Goal: Task Accomplishment & Management: Complete application form

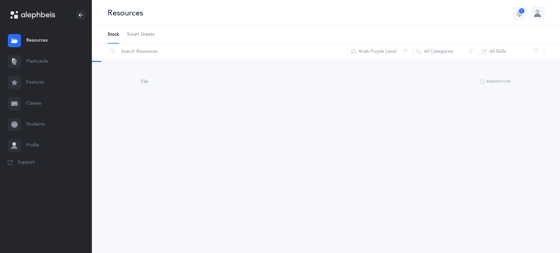
click at [29, 107] on link "Classes" at bounding box center [46, 103] width 92 height 21
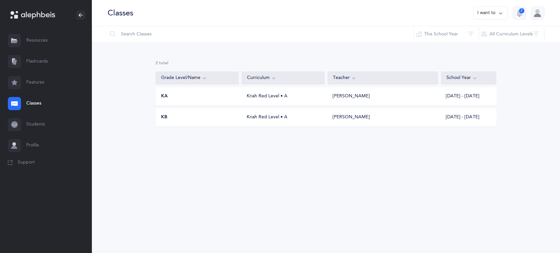
click at [273, 99] on div "Kriah Red Level • A" at bounding box center [282, 96] width 83 height 7
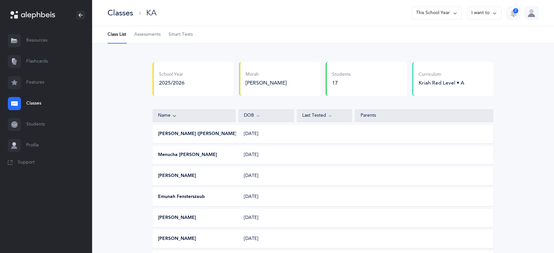
click at [135, 36] on span "Assessments" at bounding box center [147, 34] width 27 height 7
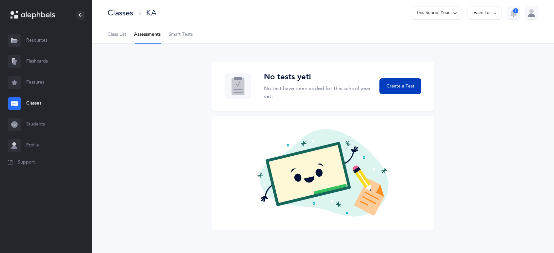
click at [396, 84] on span "Create a Test" at bounding box center [400, 86] width 28 height 7
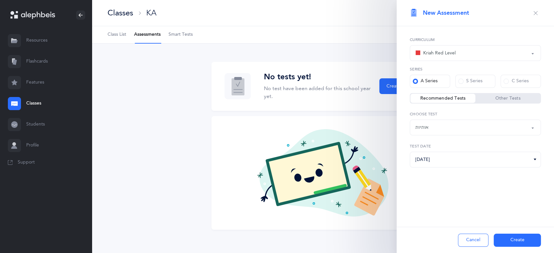
click at [469, 100] on label "Recommended Tests" at bounding box center [443, 98] width 65 height 7
click at [0, 0] on input "Recommended Tests" at bounding box center [0, 0] width 0 height 0
click at [478, 126] on div "אותיות" at bounding box center [476, 127] width 120 height 11
click at [477, 142] on link "אותיות" at bounding box center [476, 147] width 120 height 13
select select "2"
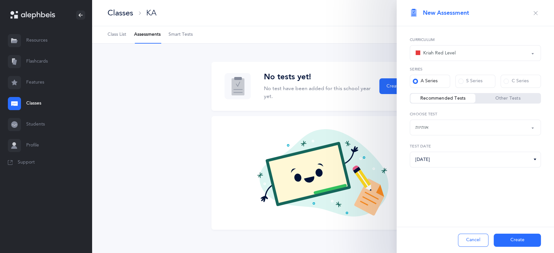
click at [510, 127] on div "אותיות" at bounding box center [476, 127] width 120 height 11
click at [507, 238] on button "Create" at bounding box center [517, 240] width 47 height 13
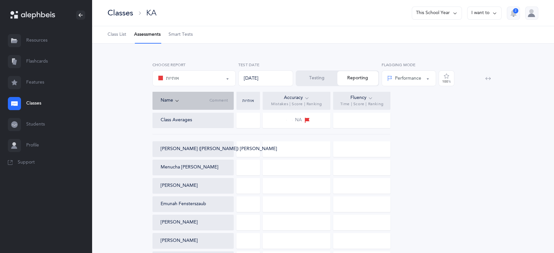
click at [213, 82] on div "אותיות" at bounding box center [194, 78] width 72 height 11
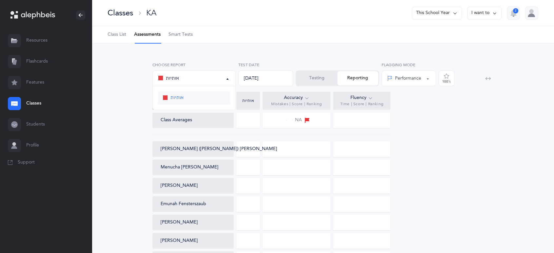
click at [205, 97] on link "אותיות" at bounding box center [194, 98] width 72 height 13
select select "2"
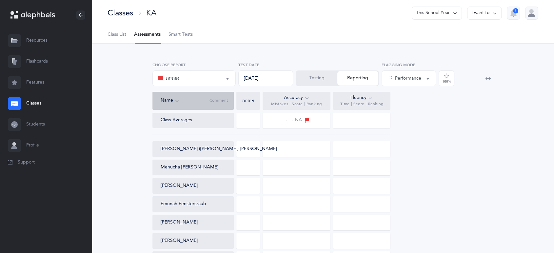
click at [246, 151] on div at bounding box center [248, 149] width 24 height 16
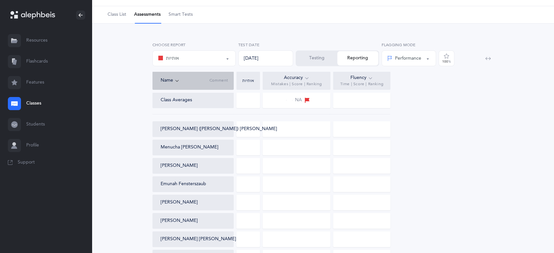
scroll to position [20, 0]
click at [248, 181] on div at bounding box center [248, 184] width 24 height 16
click at [249, 186] on div at bounding box center [248, 184] width 24 height 16
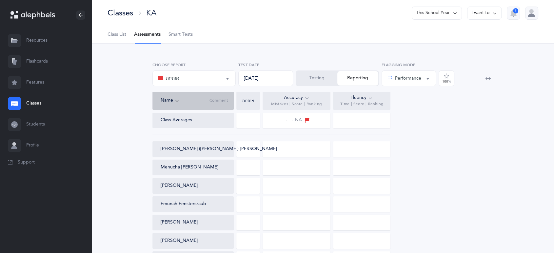
click at [310, 73] on button "Testing" at bounding box center [316, 78] width 41 height 14
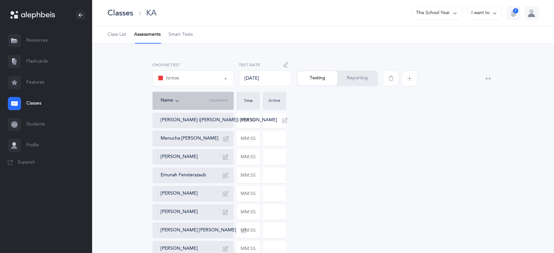
click at [225, 76] on button "אותיות" at bounding box center [193, 79] width 81 height 16
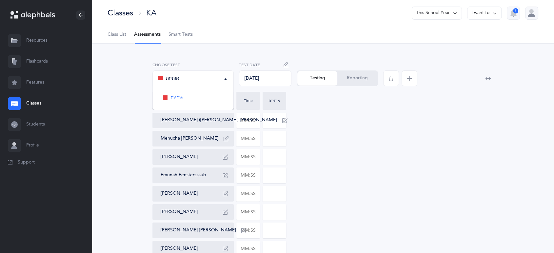
click at [210, 91] on ul "אותיות" at bounding box center [193, 98] width 81 height 24
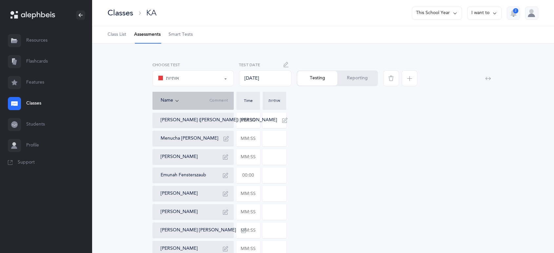
click at [255, 182] on input "text" at bounding box center [248, 175] width 23 height 15
type input "02:27"
click at [267, 175] on input "0" at bounding box center [274, 175] width 23 height 15
type input "1"
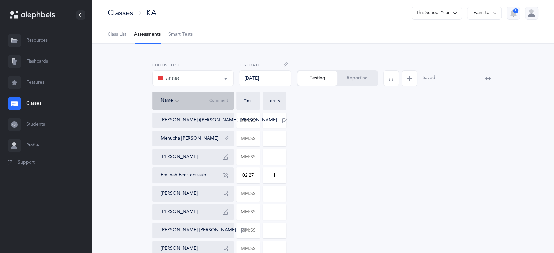
click at [356, 76] on button "Reporting" at bounding box center [357, 78] width 40 height 14
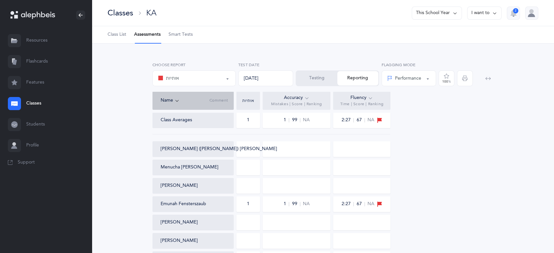
click at [320, 76] on button "Testing" at bounding box center [316, 78] width 41 height 14
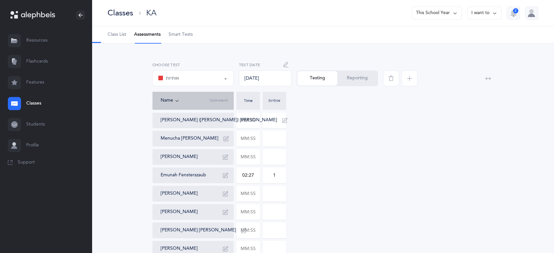
click at [281, 178] on input "1" at bounding box center [274, 175] width 23 height 15
type input "32"
click at [353, 81] on button "Reporting" at bounding box center [357, 78] width 40 height 14
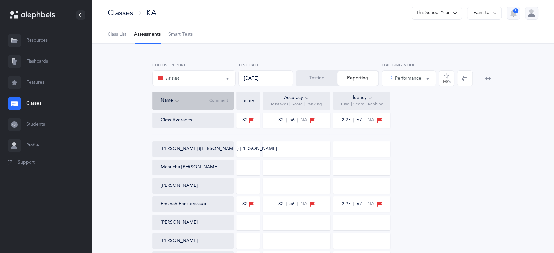
click at [322, 80] on button "Testing" at bounding box center [316, 78] width 41 height 14
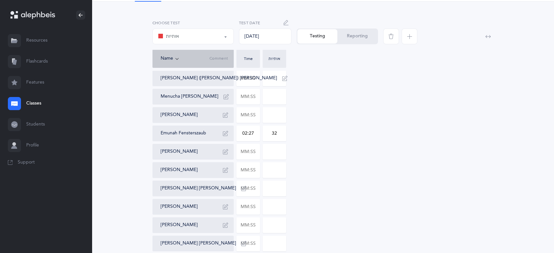
scroll to position [47, 0]
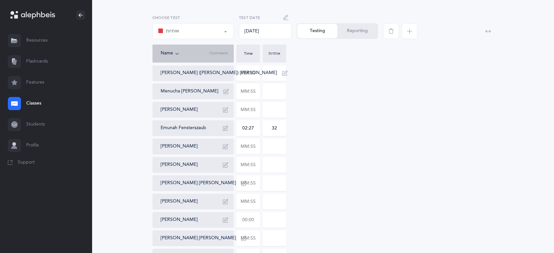
click at [245, 221] on input "text" at bounding box center [248, 220] width 23 height 15
type input "02:41"
click at [267, 220] on input "0" at bounding box center [274, 220] width 23 height 15
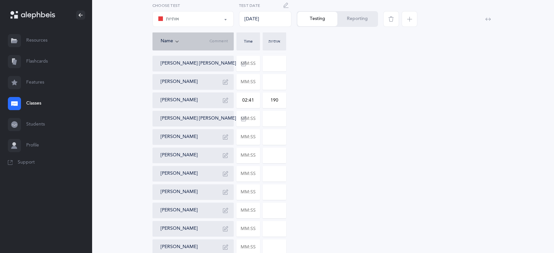
scroll to position [170, 0]
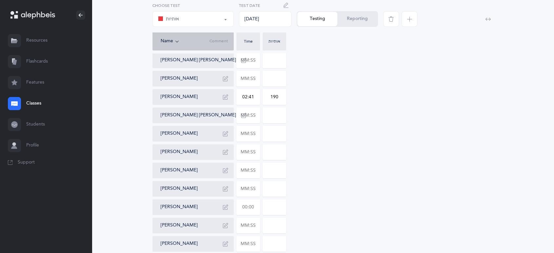
type input "190"
click at [250, 204] on input "text" at bounding box center [248, 207] width 23 height 15
type input "02:13"
click at [269, 207] on input "0" at bounding box center [274, 207] width 23 height 15
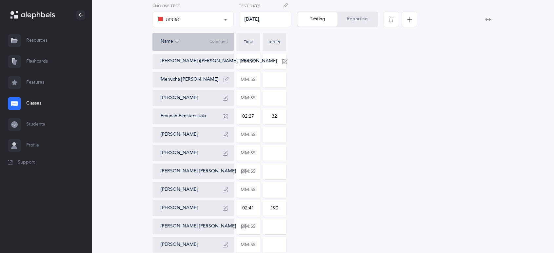
scroll to position [61, 0]
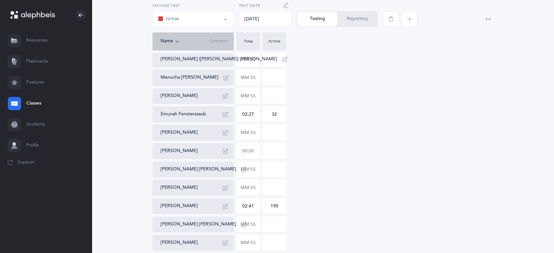
type input "150"
click at [250, 149] on input "text" at bounding box center [248, 151] width 23 height 15
type input "01:50"
click at [274, 152] on input "0" at bounding box center [274, 151] width 23 height 15
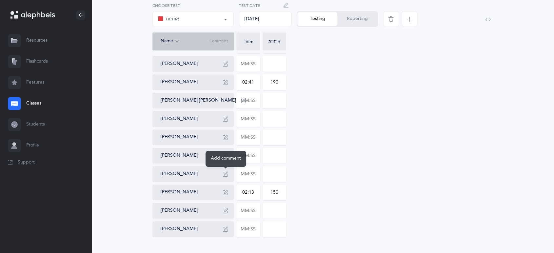
scroll to position [186, 0]
type input "9"
click at [247, 177] on input "text" at bounding box center [248, 173] width 23 height 15
type input "02:08"
click at [276, 170] on input "0" at bounding box center [274, 173] width 23 height 15
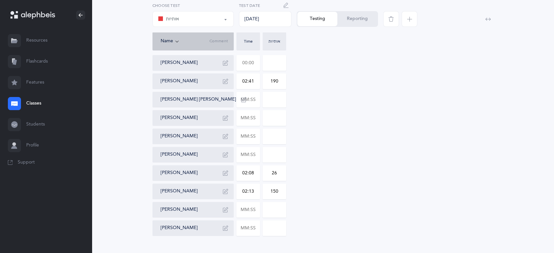
type input "26"
click at [245, 62] on input "text" at bounding box center [248, 62] width 23 height 15
type input "02:19"
type input "0"
click at [275, 60] on input "0" at bounding box center [274, 62] width 23 height 15
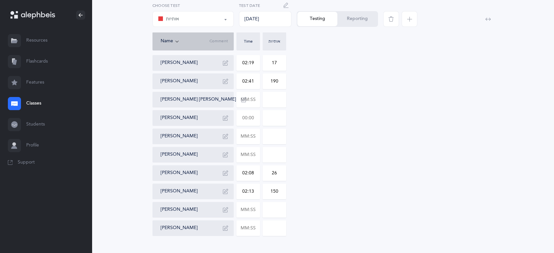
scroll to position [0, 0]
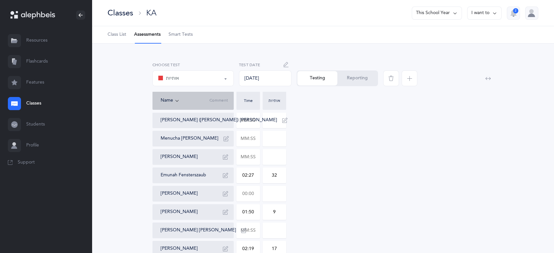
type input "17"
click at [255, 189] on input "text" at bounding box center [248, 193] width 23 height 15
type input "02:12"
click at [271, 195] on input "0" at bounding box center [274, 193] width 23 height 15
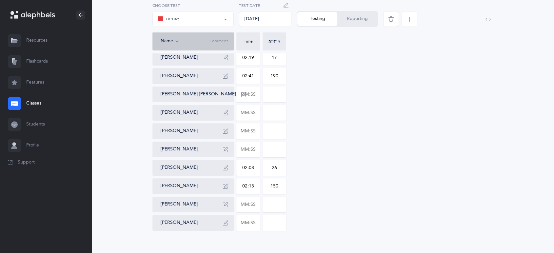
scroll to position [194, 0]
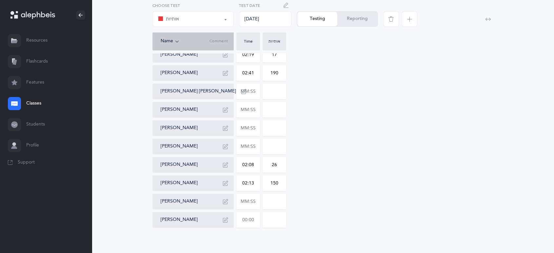
type input "27"
click at [255, 220] on input "text" at bounding box center [248, 220] width 23 height 15
type input "02:12"
type input "0"
click at [275, 216] on input "0" at bounding box center [274, 220] width 23 height 15
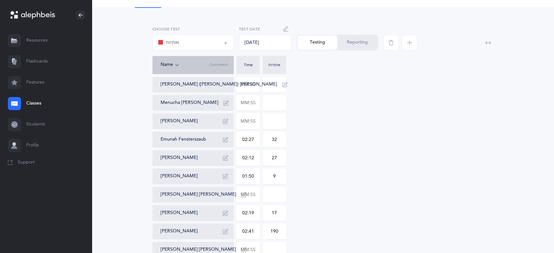
scroll to position [33, 0]
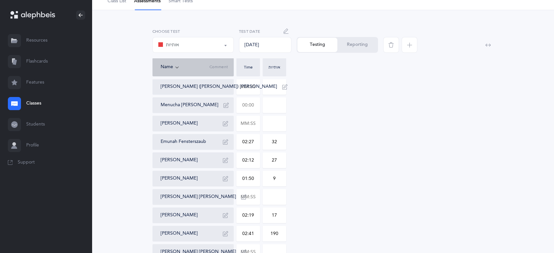
type input "5"
click at [244, 107] on input "text" at bounding box center [248, 105] width 23 height 15
type input "02:23"
type input "0"
click at [268, 104] on input "0" at bounding box center [274, 105] width 23 height 15
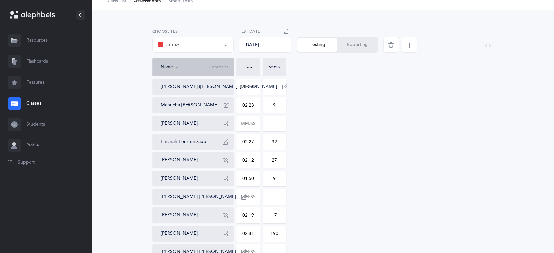
type input "9"
click at [273, 86] on input at bounding box center [274, 86] width 23 height 15
type input "28"
click at [256, 89] on input "text" at bounding box center [248, 86] width 23 height 15
type input "01:47"
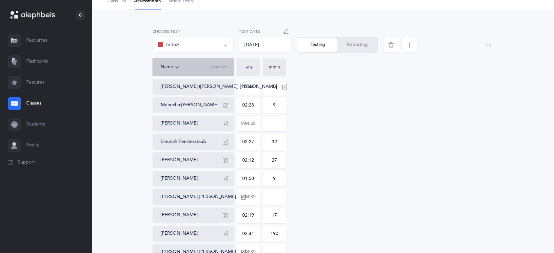
type input "0"
click at [328, 138] on div "[PERSON_NAME] ([PERSON_NAME]) [PERSON_NAME] 01:47 0 Menucha [PERSON_NAME] 02:23…" at bounding box center [323, 234] width 341 height 310
click at [277, 122] on input at bounding box center [274, 123] width 23 height 15
type input "21"
click at [254, 123] on input "text" at bounding box center [248, 123] width 23 height 15
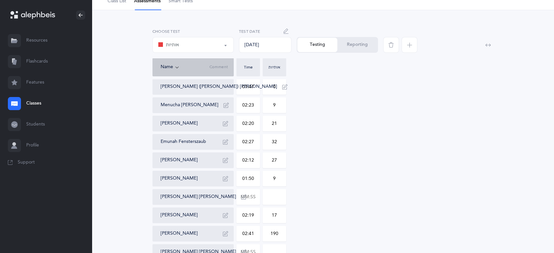
type input "02:20"
type input "0"
click at [272, 198] on input at bounding box center [274, 197] width 23 height 15
type input "31"
click at [251, 195] on input "text" at bounding box center [248, 197] width 23 height 15
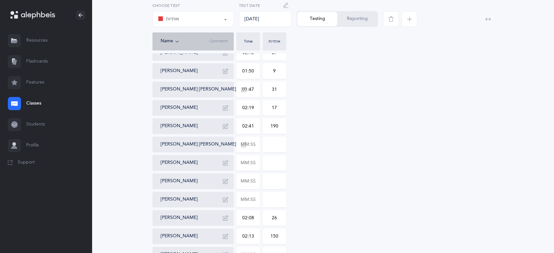
scroll to position [142, 0]
type input "01:47"
type input "0"
click at [247, 199] on input "text" at bounding box center [248, 199] width 23 height 15
type input "02:19"
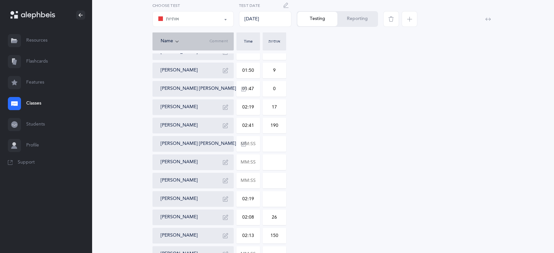
type input "0"
click at [276, 199] on input "0" at bounding box center [274, 199] width 23 height 15
type input "21"
click at [238, 186] on input "text" at bounding box center [248, 180] width 23 height 15
type input "01:25"
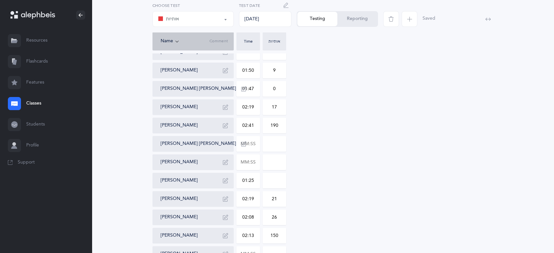
type input "0"
click at [270, 179] on input "0" at bounding box center [274, 180] width 23 height 15
type input "5"
click at [245, 141] on input "text" at bounding box center [248, 143] width 23 height 15
type input "03:00"
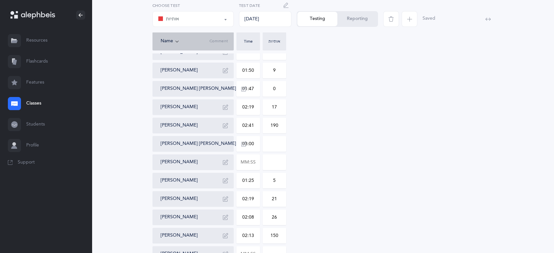
type input "0"
click at [270, 142] on input "0" at bounding box center [274, 143] width 23 height 15
click at [280, 125] on input "190" at bounding box center [274, 125] width 23 height 15
type input "19"
click at [278, 144] on input "0" at bounding box center [274, 143] width 23 height 15
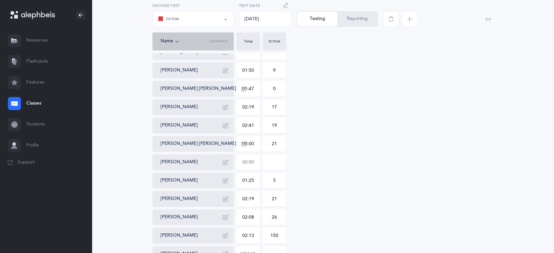
type input "21"
click at [241, 164] on input "text" at bounding box center [248, 162] width 23 height 15
type input "01:21"
type input "0"
click at [280, 161] on input "0" at bounding box center [274, 162] width 23 height 15
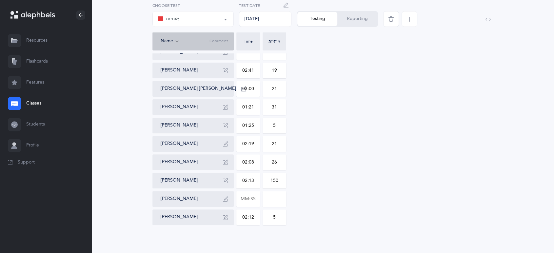
scroll to position [200, 0]
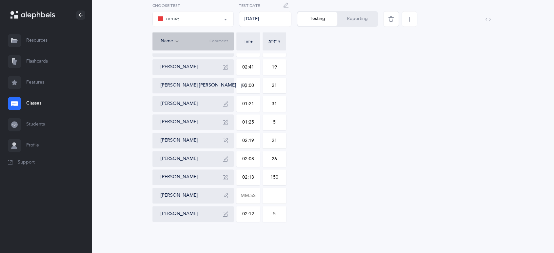
type input "31"
click at [275, 190] on input at bounding box center [274, 195] width 23 height 15
type input "13"
click at [278, 176] on input "150" at bounding box center [274, 177] width 23 height 15
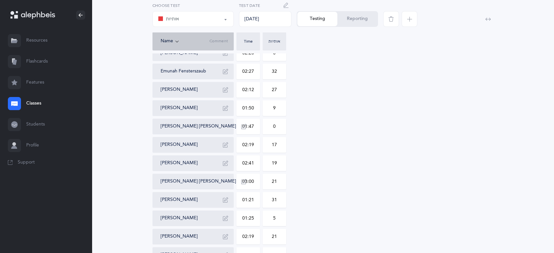
scroll to position [89, 0]
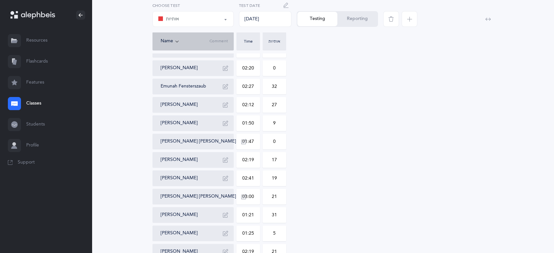
type input "15"
click at [276, 70] on input "0" at bounding box center [274, 68] width 23 height 15
type input "21"
click at [277, 144] on input "0" at bounding box center [274, 141] width 23 height 15
type input "3"
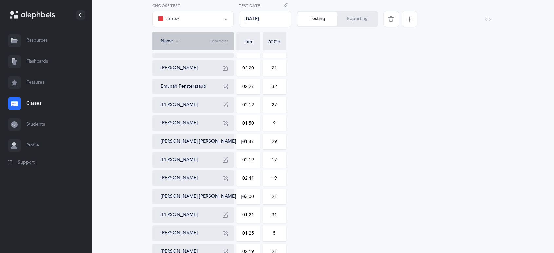
type input "29"
click at [336, 136] on div "[PERSON_NAME] ([PERSON_NAME]) [PERSON_NAME] 01:47 0 Menucha [PERSON_NAME] 02:23…" at bounding box center [323, 179] width 341 height 310
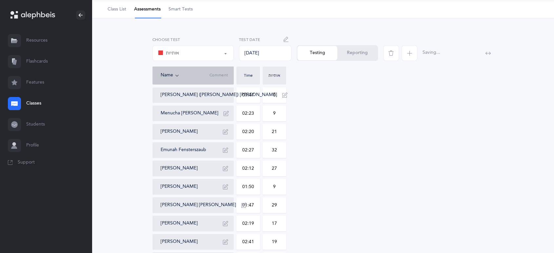
scroll to position [25, 0]
click at [280, 93] on input "0" at bounding box center [274, 95] width 23 height 15
click at [280, 241] on input "19" at bounding box center [274, 242] width 23 height 15
type input "1"
type input "18"
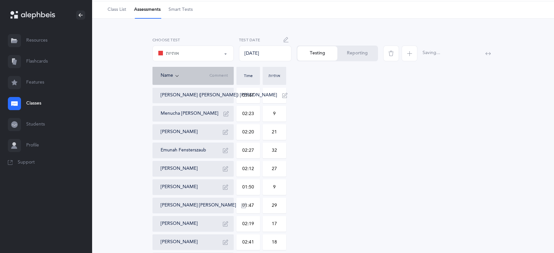
click at [266, 91] on input at bounding box center [274, 95] width 23 height 15
type input "28"
click at [363, 56] on button "Reporting" at bounding box center [357, 53] width 40 height 14
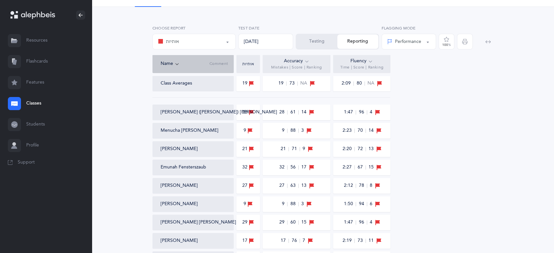
scroll to position [39, 0]
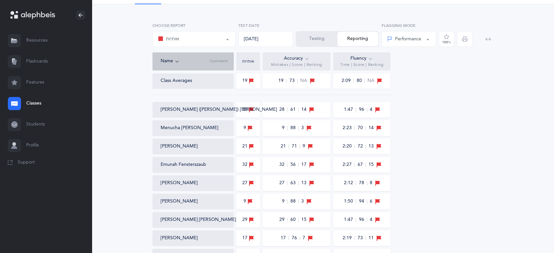
click at [275, 64] on span "Mistakes | Score | Ranking" at bounding box center [296, 64] width 51 height 5
click at [309, 59] on icon at bounding box center [306, 58] width 5 height 7
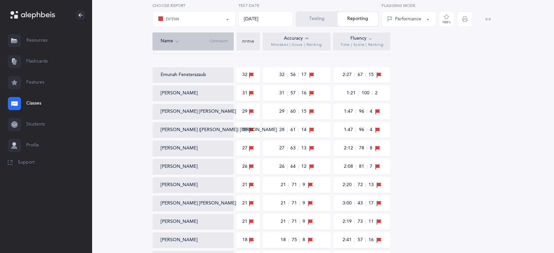
scroll to position [0, 0]
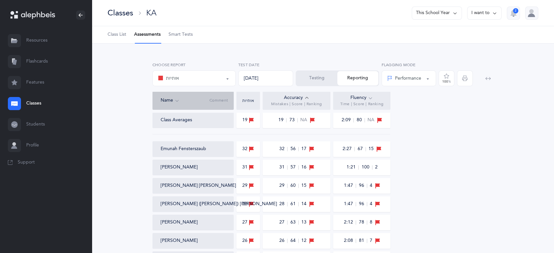
click at [303, 81] on button "Testing" at bounding box center [316, 78] width 41 height 14
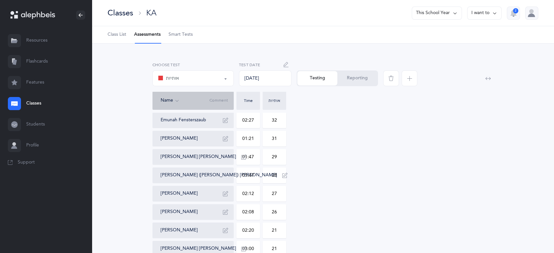
scroll to position [200, 0]
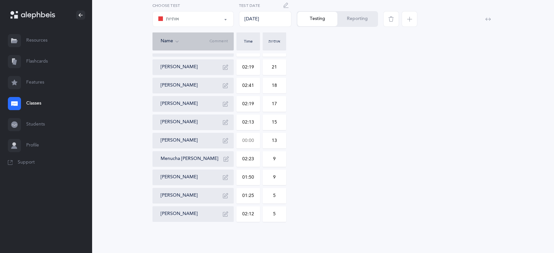
click at [239, 142] on input "text" at bounding box center [248, 140] width 23 height 15
type input "01:53"
click at [309, 142] on div "[PERSON_NAME] 02:27 32 [PERSON_NAME] 01:21 31 [PERSON_NAME] [PERSON_NAME] 01:47…" at bounding box center [323, 67] width 341 height 310
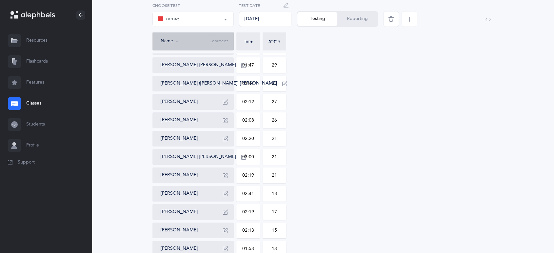
scroll to position [91, 0]
click at [35, 106] on link "Classes" at bounding box center [46, 103] width 92 height 21
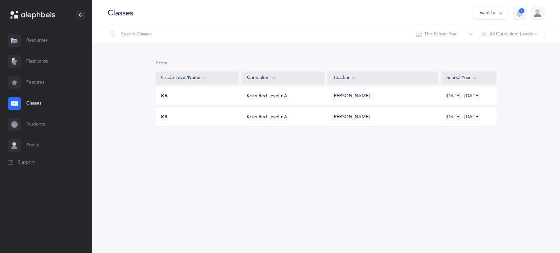
click at [244, 118] on div "Kriah Red Level • A" at bounding box center [282, 117] width 83 height 7
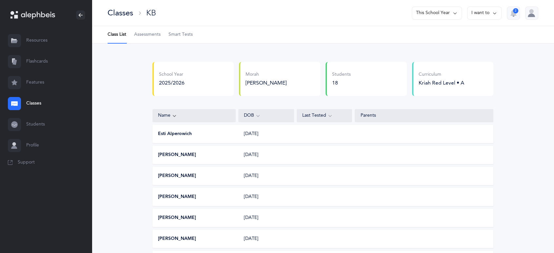
click at [145, 36] on span "Assessments" at bounding box center [147, 34] width 27 height 7
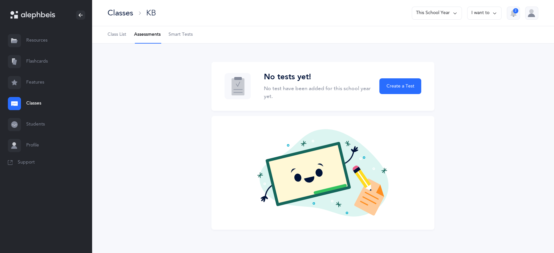
click at [29, 102] on link "Classes" at bounding box center [46, 103] width 92 height 21
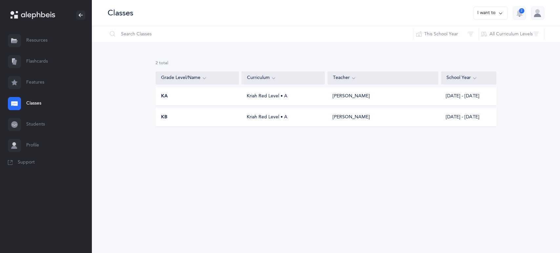
click at [251, 99] on div "Kriah Red Level • A" at bounding box center [282, 96] width 83 height 7
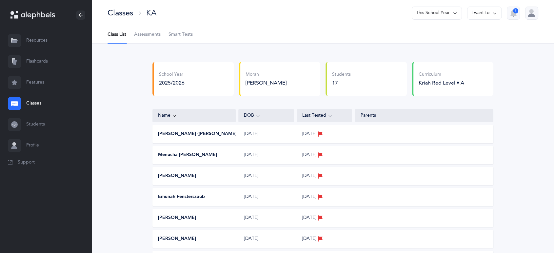
click at [139, 32] on span "Assessments" at bounding box center [147, 34] width 27 height 7
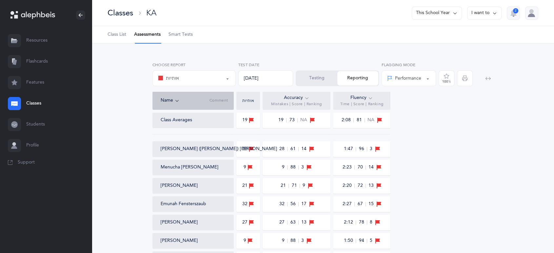
click at [191, 75] on div "אותיות" at bounding box center [194, 78] width 72 height 11
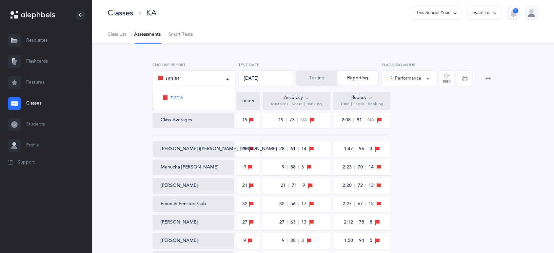
click at [191, 75] on div "אותיות" at bounding box center [194, 78] width 72 height 11
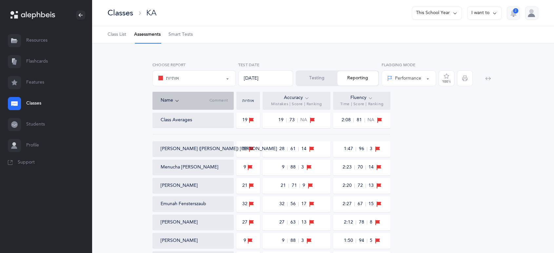
click at [316, 75] on button "Testing" at bounding box center [316, 78] width 41 height 14
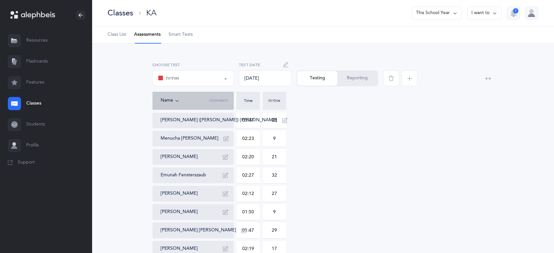
click at [407, 84] on span "button" at bounding box center [410, 79] width 16 height 16
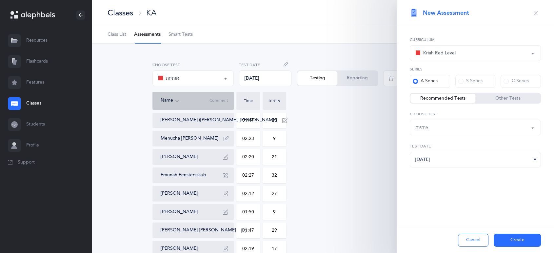
click at [485, 52] on div "Kriah Red Level" at bounding box center [476, 53] width 120 height 11
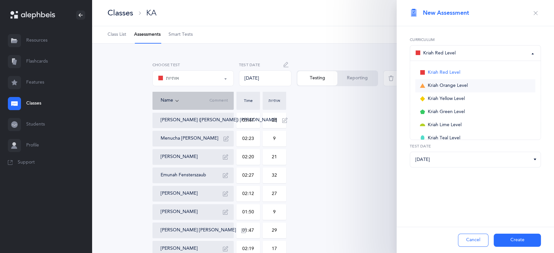
scroll to position [24, 0]
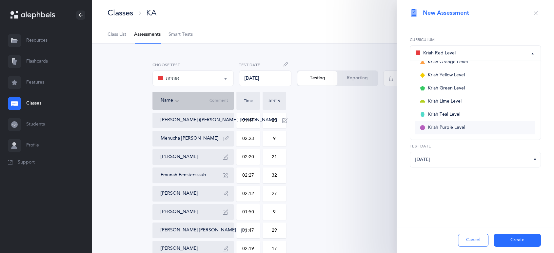
click at [455, 129] on span "Kriah Purple Level" at bounding box center [446, 128] width 37 height 6
select select "1"
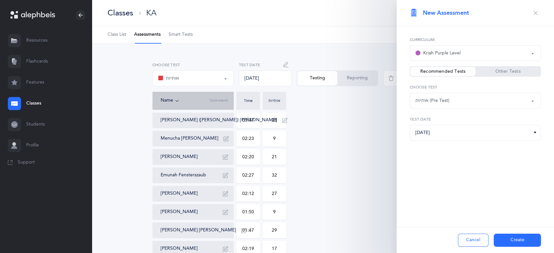
click at [472, 104] on div "אותיות (Pre Test)" at bounding box center [476, 100] width 120 height 11
click at [451, 121] on span "אותיות (Pre Test)" at bounding box center [437, 120] width 34 height 6
select select "1"
click at [460, 134] on input "[DATE]" at bounding box center [475, 133] width 131 height 16
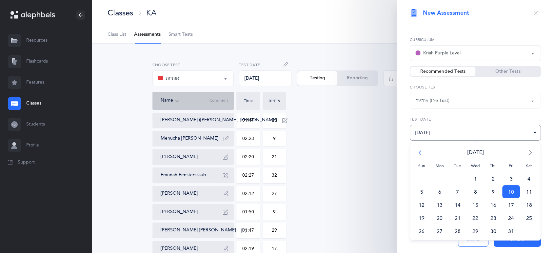
click at [422, 151] on span "<" at bounding box center [422, 152] width 18 height 13
click at [434, 205] on span "15" at bounding box center [440, 204] width 18 height 13
type input "[DATE]"
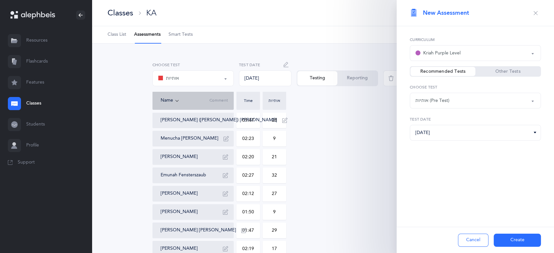
click at [502, 236] on button "Create" at bounding box center [517, 240] width 47 height 13
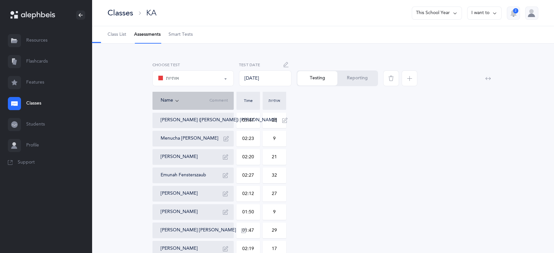
select select "1"
click at [109, 33] on span "Class List" at bounding box center [117, 34] width 19 height 7
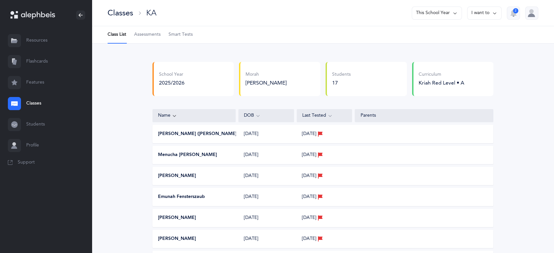
click at [147, 37] on span "Assessments" at bounding box center [147, 34] width 27 height 7
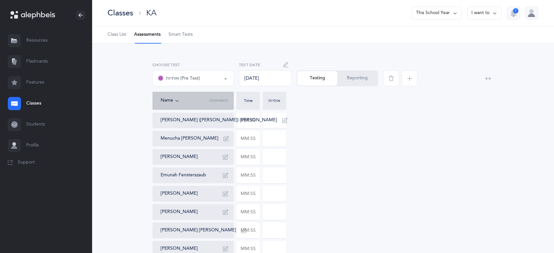
click at [348, 78] on button "Reporting" at bounding box center [357, 78] width 40 height 14
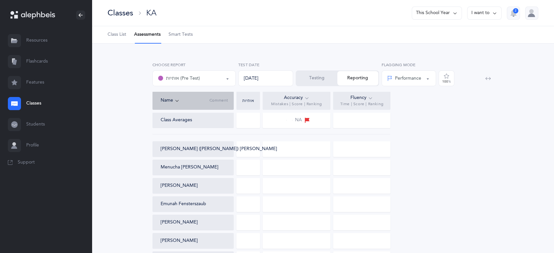
click at [190, 78] on div "אותיות (Pre Test)" at bounding box center [179, 78] width 42 height 8
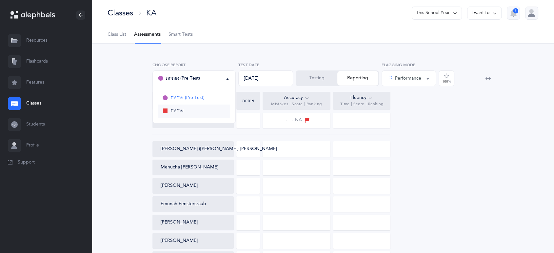
click at [182, 109] on span "אותיות" at bounding box center [177, 111] width 13 height 6
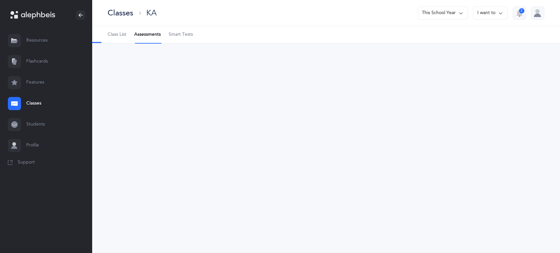
select select "2"
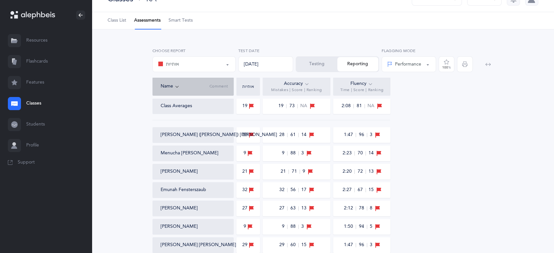
scroll to position [14, 0]
click at [306, 61] on button "Testing" at bounding box center [316, 64] width 41 height 14
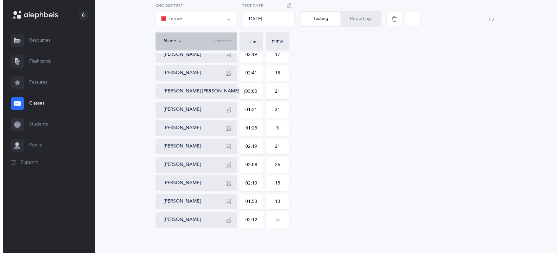
scroll to position [200, 0]
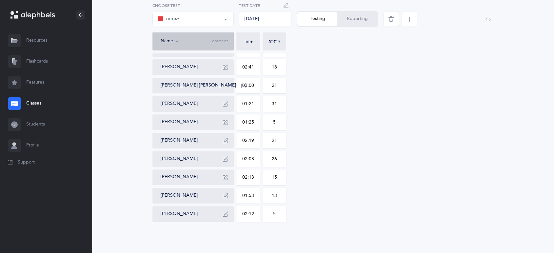
click at [391, 21] on icon "button" at bounding box center [391, 18] width 5 height 5
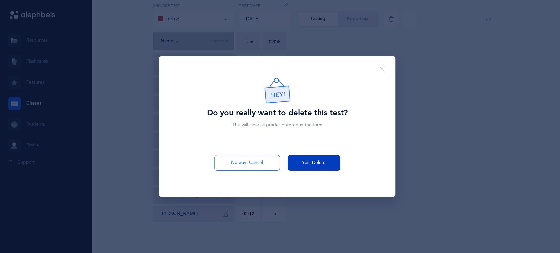
click at [317, 161] on span "Yes, Delete" at bounding box center [314, 162] width 24 height 7
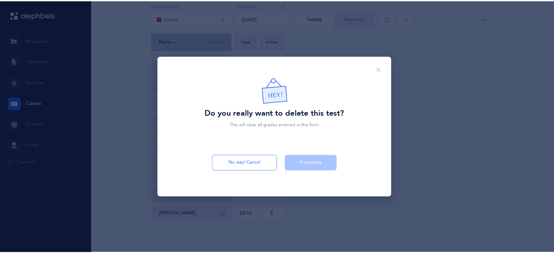
scroll to position [0, 0]
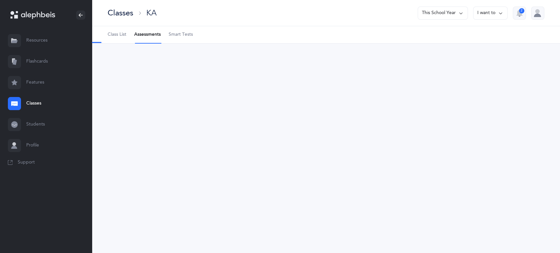
select select "1"
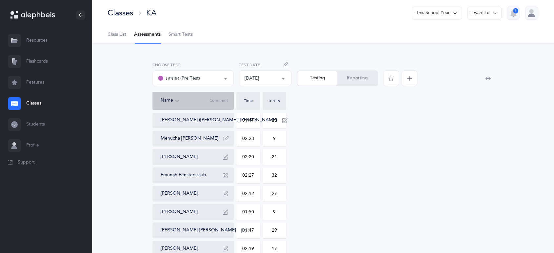
click at [352, 81] on button "Reporting" at bounding box center [357, 78] width 40 height 14
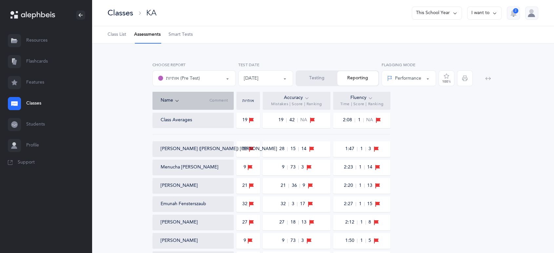
click at [368, 98] on icon at bounding box center [370, 97] width 5 height 7
click at [307, 99] on icon at bounding box center [306, 97] width 5 height 7
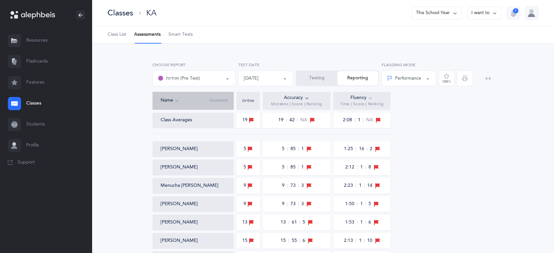
click at [31, 102] on link "Classes" at bounding box center [46, 103] width 92 height 21
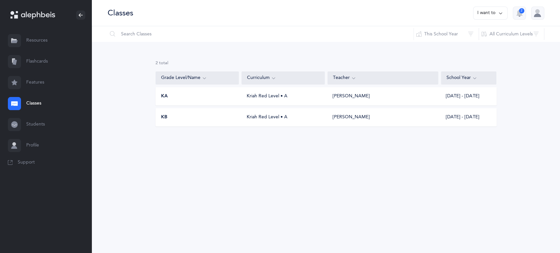
click at [274, 123] on div "KB Kriah Red Level • A [PERSON_NAME] [DATE] - [DATE]" at bounding box center [325, 117] width 341 height 18
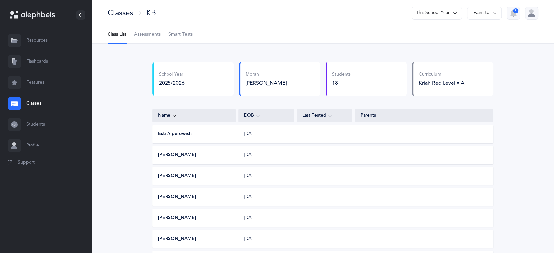
click at [148, 33] on span "Assessments" at bounding box center [147, 34] width 27 height 7
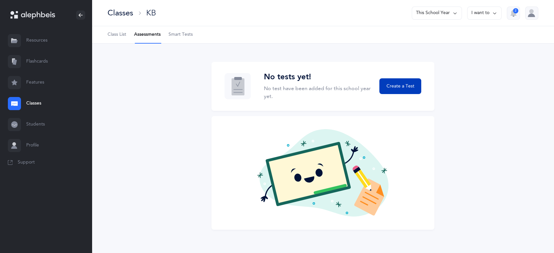
click at [400, 81] on button "Create a Test" at bounding box center [400, 86] width 42 height 16
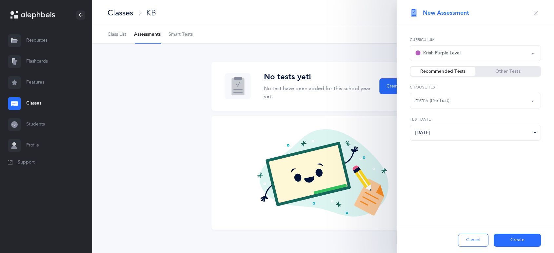
click at [500, 100] on div "אותיות (Pre Test)" at bounding box center [476, 100] width 120 height 11
click at [437, 117] on span "אותיות (Pre Test)" at bounding box center [437, 120] width 34 height 6
select select "1"
click at [453, 134] on input "[DATE]" at bounding box center [475, 133] width 131 height 16
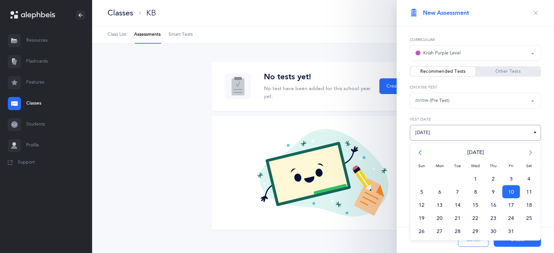
click at [417, 154] on span "<" at bounding box center [422, 152] width 18 height 13
click at [439, 204] on span "15" at bounding box center [440, 204] width 18 height 13
type input "[DATE]"
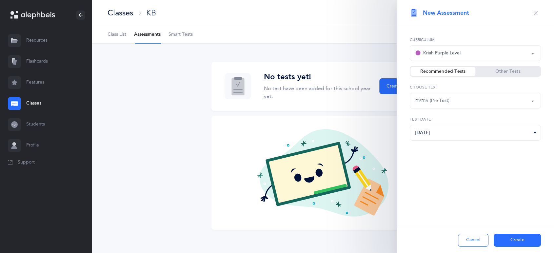
click at [506, 241] on button "Create" at bounding box center [517, 240] width 47 height 13
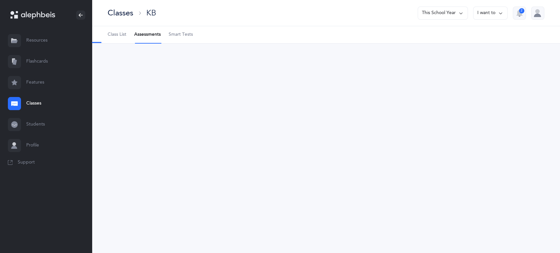
select select "1"
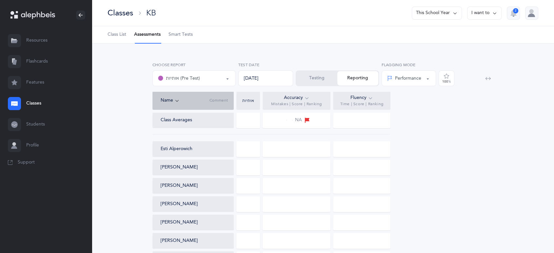
click at [320, 81] on button "Testing" at bounding box center [316, 78] width 41 height 14
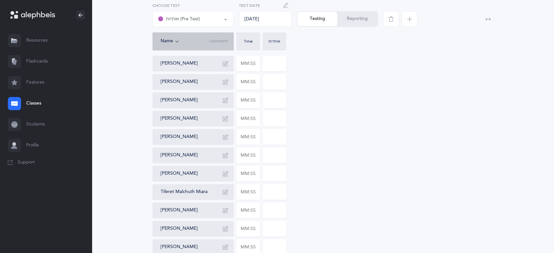
scroll to position [91, 0]
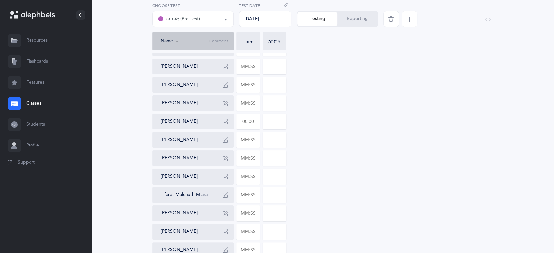
click at [244, 125] on input "text" at bounding box center [248, 121] width 23 height 15
type input "02:07"
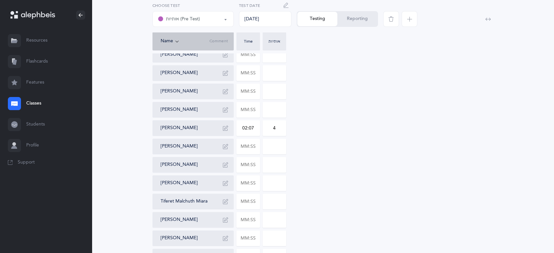
scroll to position [83, 0]
type input "4"
click at [246, 144] on input "text" at bounding box center [248, 147] width 23 height 15
type input "03:30"
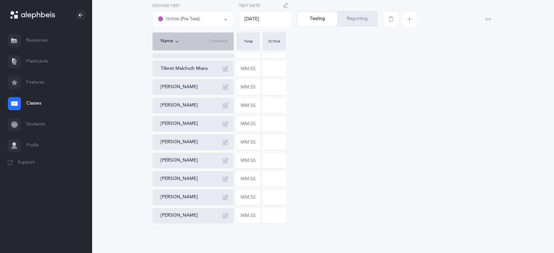
scroll to position [218, 0]
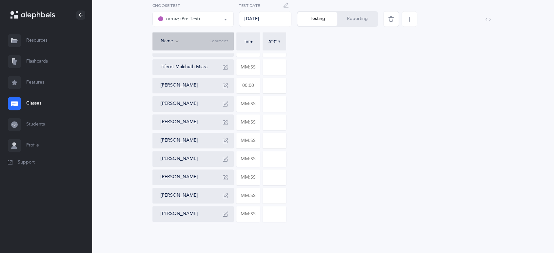
type input "11"
click at [246, 83] on input "text" at bounding box center [248, 85] width 23 height 15
type input "04:45"
type input "14"
click at [285, 6] on icon "button" at bounding box center [286, 5] width 5 height 5
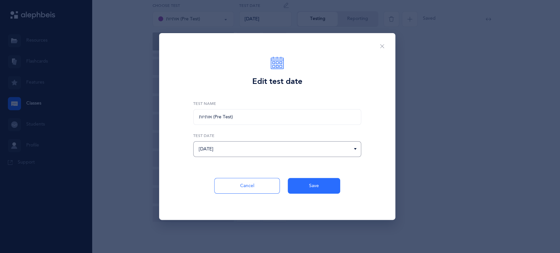
click at [234, 152] on input "[DATE]" at bounding box center [277, 149] width 168 height 16
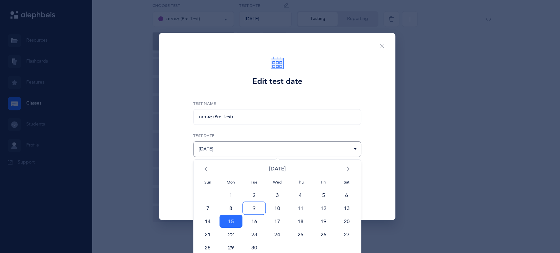
click at [257, 205] on span "9" at bounding box center [253, 208] width 23 height 13
type input "[DATE]"
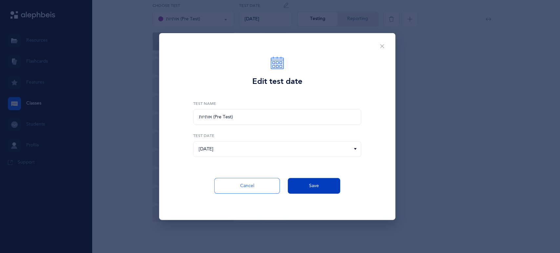
click at [302, 189] on button "Save" at bounding box center [314, 186] width 52 height 16
type input "02:07"
type input "03:30"
type input "04:45"
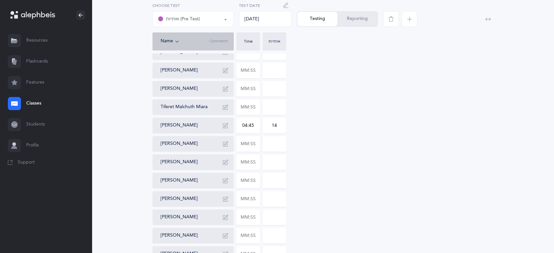
scroll to position [172, 0]
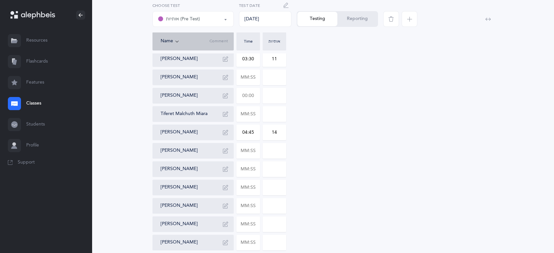
click at [255, 96] on input "text" at bounding box center [248, 95] width 23 height 15
type input "02:50"
click at [269, 97] on input "0" at bounding box center [274, 95] width 23 height 15
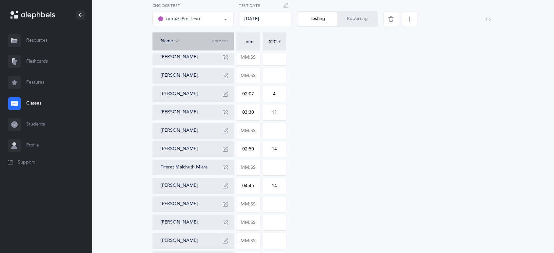
scroll to position [118, 0]
type input "14"
click at [243, 78] on input "text" at bounding box center [248, 76] width 23 height 15
type input "01:45"
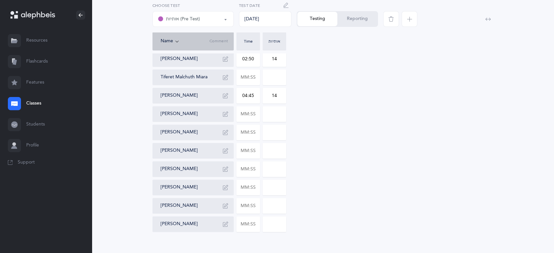
scroll to position [218, 0]
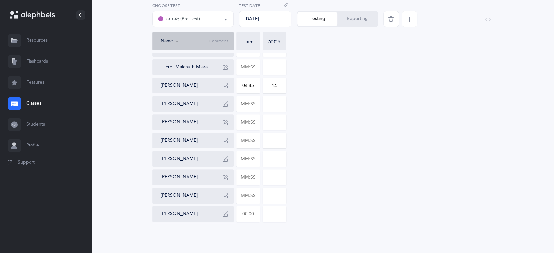
type input "5"
click at [241, 217] on input "text" at bounding box center [248, 214] width 23 height 15
type input "03:30"
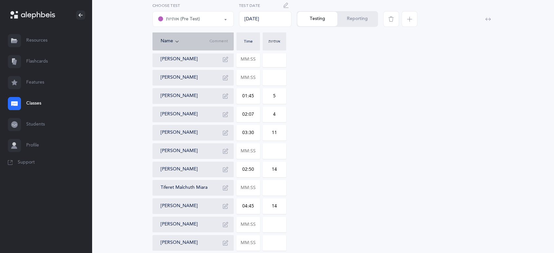
scroll to position [0, 0]
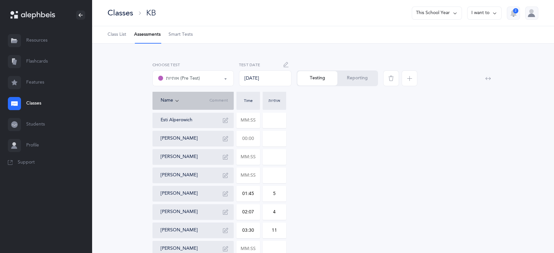
type input "13"
click at [246, 138] on input "text" at bounding box center [248, 138] width 23 height 15
type input "01:40"
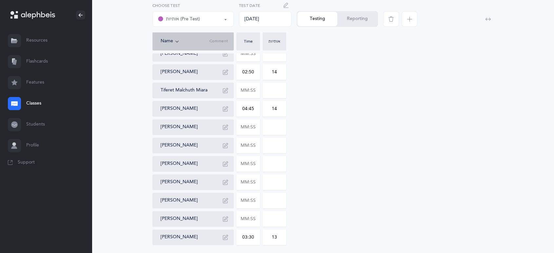
scroll to position [196, 0]
type input "3"
click at [256, 166] on input "text" at bounding box center [248, 162] width 23 height 15
type input "03:20"
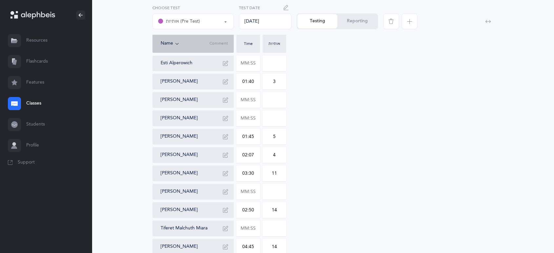
scroll to position [55, 0]
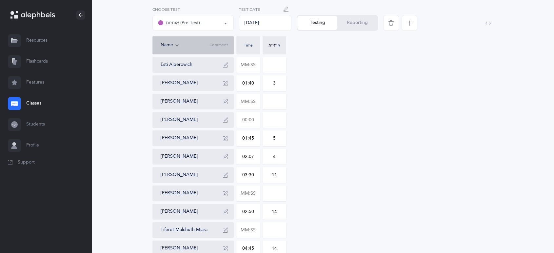
type input "22"
click at [242, 122] on input "text" at bounding box center [248, 119] width 23 height 15
type input "02:02"
type input "0"
click at [238, 64] on input "text" at bounding box center [248, 64] width 23 height 15
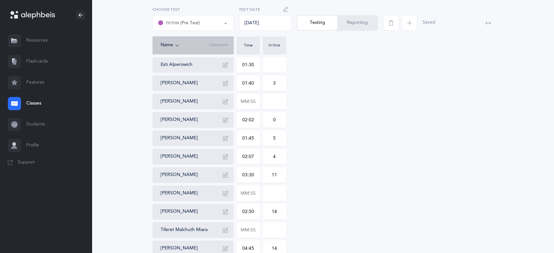
type input "01:30"
type input "31"
click at [240, 195] on input "text" at bounding box center [248, 193] width 23 height 15
type input "00:09"
type input "04:00"
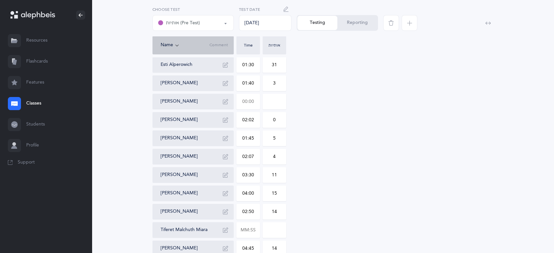
type input "15"
click at [249, 100] on input "text" at bounding box center [248, 101] width 23 height 15
type input "02:50"
type input "0"
click at [278, 99] on input "0" at bounding box center [274, 101] width 23 height 15
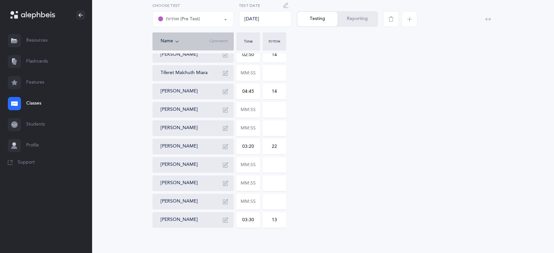
scroll to position [218, 0]
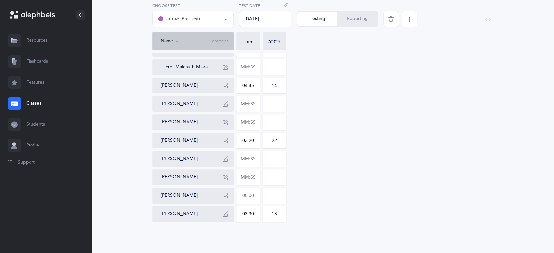
type input "16"
click at [256, 192] on input "text" at bounding box center [248, 195] width 23 height 15
type input "02:39"
type input "0"
click at [267, 193] on input "0" at bounding box center [274, 195] width 23 height 15
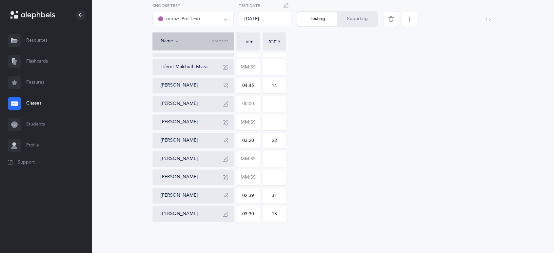
type input "31"
click at [255, 98] on input "text" at bounding box center [248, 103] width 23 height 15
click at [279, 99] on input at bounding box center [274, 103] width 23 height 15
type input "0"
click at [255, 99] on input "text" at bounding box center [248, 103] width 23 height 15
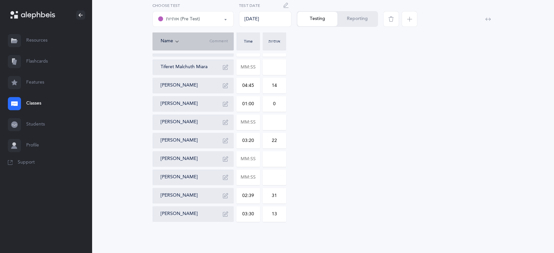
type input "01:00"
click at [215, 119] on div "[PERSON_NAME]" at bounding box center [196, 122] width 70 height 10
click at [245, 122] on input "text" at bounding box center [248, 122] width 23 height 15
type input "01:50"
type input "0"
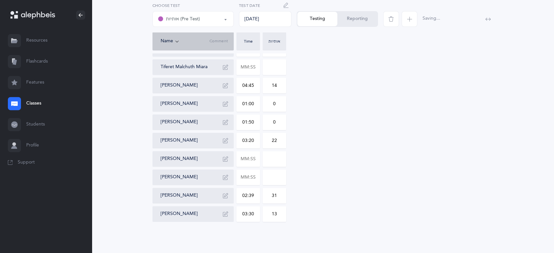
click at [272, 120] on input "0" at bounding box center [274, 122] width 23 height 15
type input "3"
click at [247, 66] on input "text" at bounding box center [248, 67] width 23 height 15
type input "02:25"
type input "0"
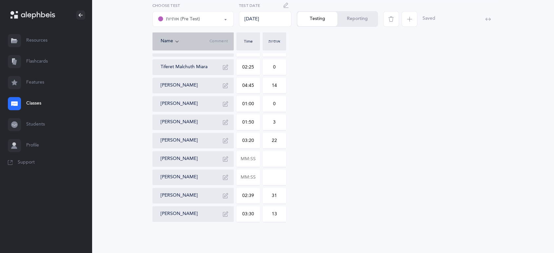
click at [280, 66] on input "0" at bounding box center [274, 67] width 23 height 15
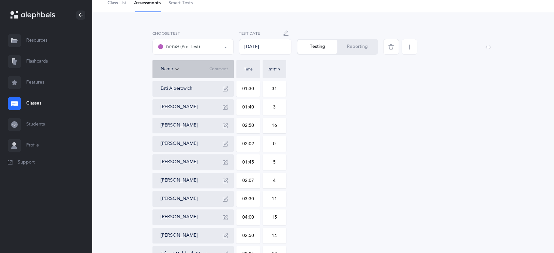
scroll to position [33, 0]
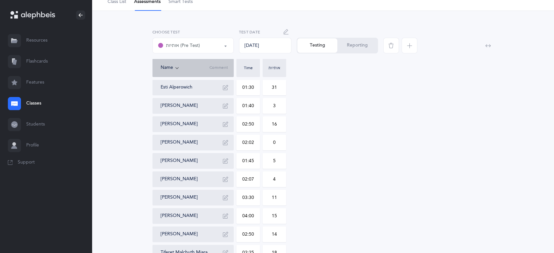
type input "18"
click at [356, 50] on button "Reporting" at bounding box center [357, 45] width 40 height 14
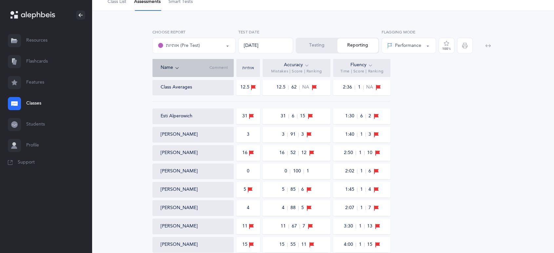
click at [31, 103] on link "Classes" at bounding box center [46, 103] width 92 height 21
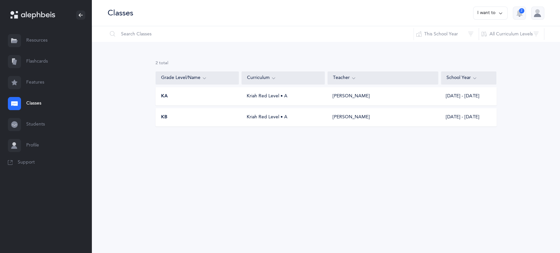
click at [261, 99] on div "Kriah Red Level • A" at bounding box center [282, 96] width 83 height 7
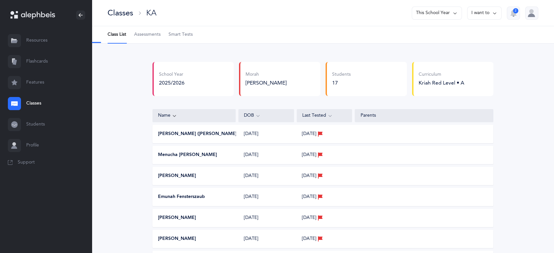
select select "1"
click at [146, 31] on link "Assessments" at bounding box center [147, 34] width 27 height 17
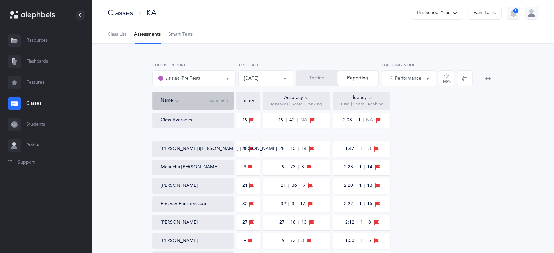
click at [257, 78] on div "[DATE]" at bounding box center [251, 78] width 14 height 7
click at [258, 76] on div "[DATE]" at bounding box center [251, 78] width 14 height 7
click at [309, 79] on button "Testing" at bounding box center [316, 78] width 41 height 14
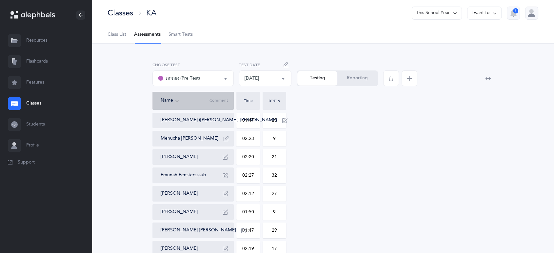
click at [286, 65] on icon "button" at bounding box center [286, 64] width 5 height 5
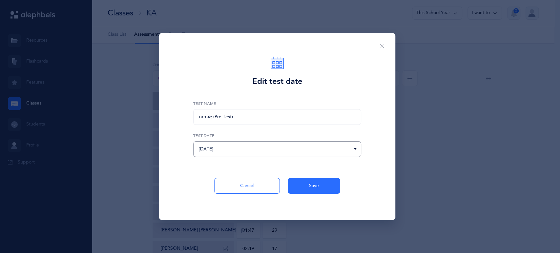
click at [257, 151] on input "[DATE]" at bounding box center [277, 149] width 168 height 16
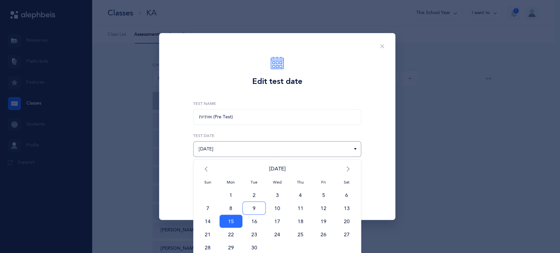
click at [253, 214] on span "9" at bounding box center [253, 208] width 23 height 13
type input "[DATE]"
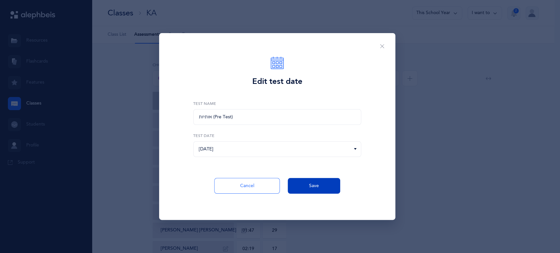
click at [310, 182] on button "Save" at bounding box center [314, 186] width 52 height 16
type input "01:47"
type input "02:23"
type input "02:20"
type input "02:27"
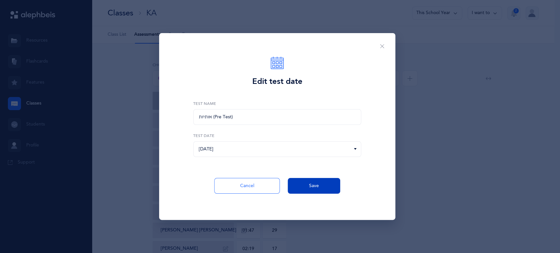
type input "02:12"
type input "01:50"
type input "01:47"
type input "02:19"
type input "02:41"
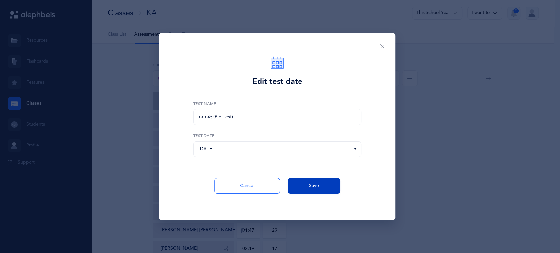
type input "03:00"
type input "01:21"
type input "01:25"
type input "02:19"
type input "02:08"
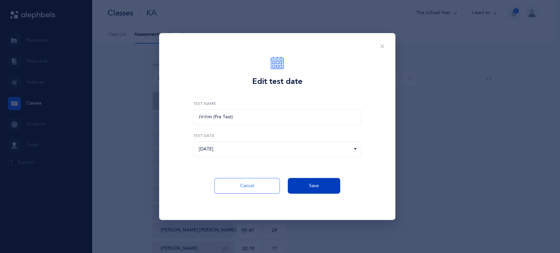
type input "02:13"
type input "01:53"
type input "02:12"
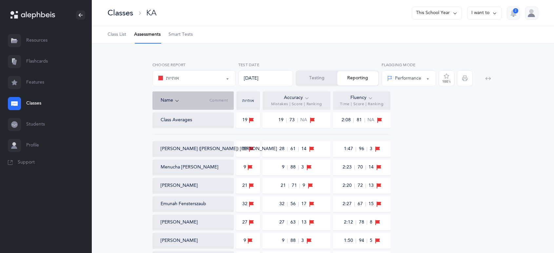
select select "2"
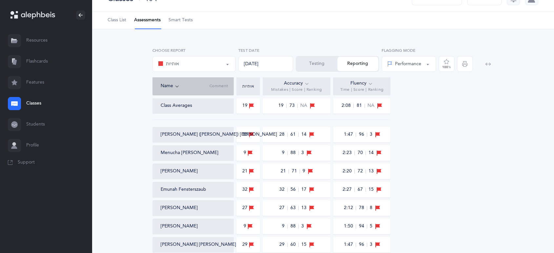
click at [307, 58] on button "Testing" at bounding box center [316, 64] width 41 height 14
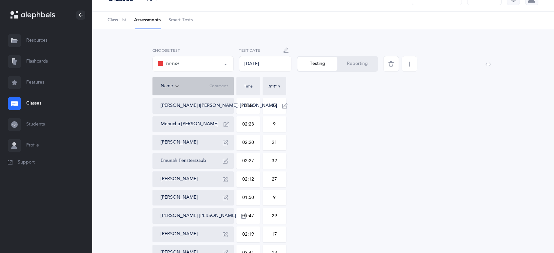
click at [412, 63] on span "button" at bounding box center [410, 64] width 16 height 16
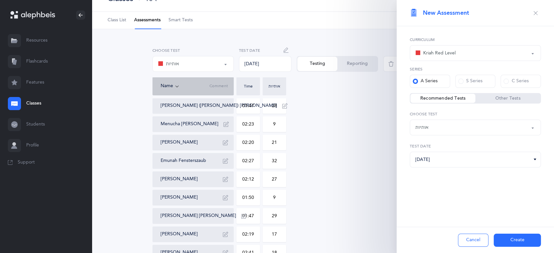
click at [467, 52] on div "Kriah Red Level" at bounding box center [476, 53] width 120 height 11
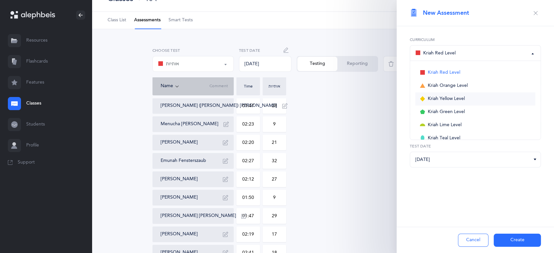
scroll to position [24, 0]
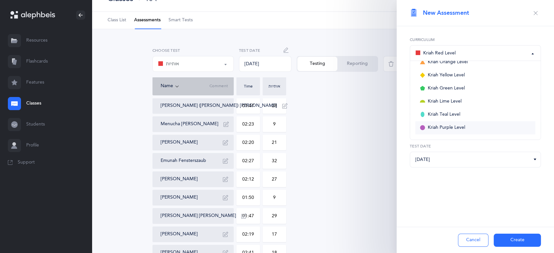
click at [477, 127] on link "Kriah Purple Level" at bounding box center [476, 127] width 120 height 13
select select "1"
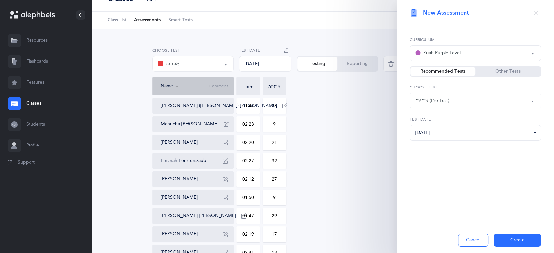
click at [487, 103] on div "אותיות (Pre Test)" at bounding box center [476, 100] width 120 height 11
click at [449, 122] on span "אותיות (Pre Test)" at bounding box center [437, 120] width 34 height 6
select select "1"
click at [536, 132] on icon at bounding box center [535, 133] width 5 height 6
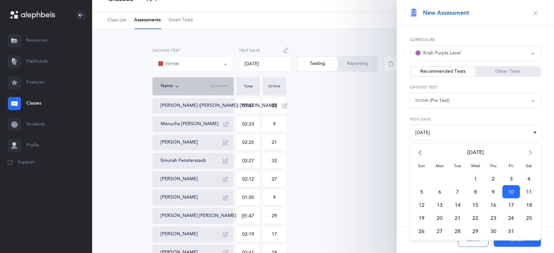
click at [420, 157] on span "<" at bounding box center [422, 152] width 18 height 13
click at [436, 202] on span "15" at bounding box center [440, 204] width 18 height 13
type input "[DATE]"
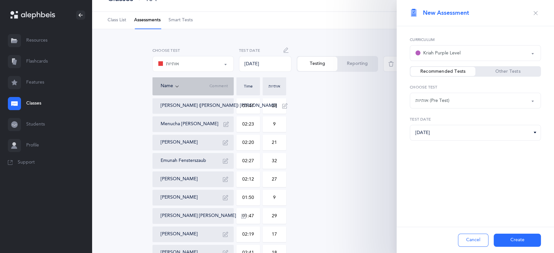
click at [490, 71] on label "Other Tests" at bounding box center [508, 71] width 65 height 7
click at [0, 0] on input "Other Tests" at bounding box center [0, 0] width 0 height 0
click at [500, 102] on div "Choose Test" at bounding box center [476, 100] width 120 height 11
click at [461, 73] on label "Recommended Tests" at bounding box center [443, 71] width 65 height 7
click at [0, 0] on input "Recommended Tests" at bounding box center [0, 0] width 0 height 0
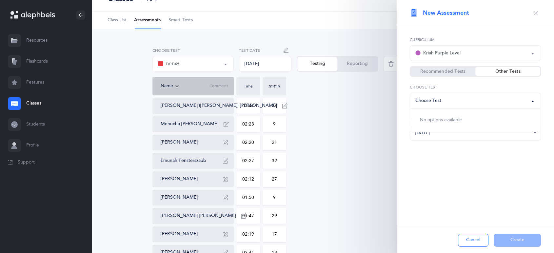
select select "1"
click at [503, 241] on button "Create" at bounding box center [517, 240] width 47 height 13
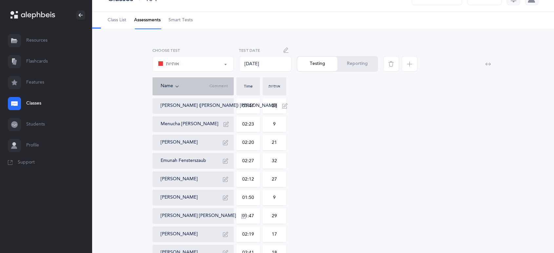
select select "1"
click at [245, 107] on input "01:47" at bounding box center [248, 105] width 23 height 15
type input "01:47"
type input "0"
click at [271, 107] on input "0" at bounding box center [274, 105] width 23 height 15
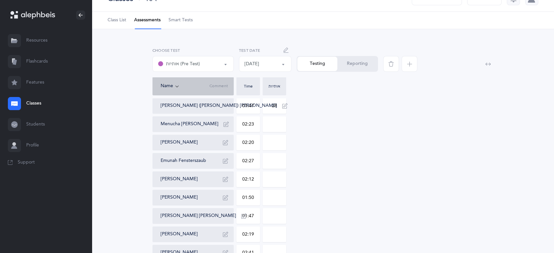
type input "28"
click at [249, 125] on input "02:23" at bounding box center [248, 124] width 23 height 15
type input "02:23"
type input "0"
click at [273, 123] on input "0" at bounding box center [274, 124] width 23 height 15
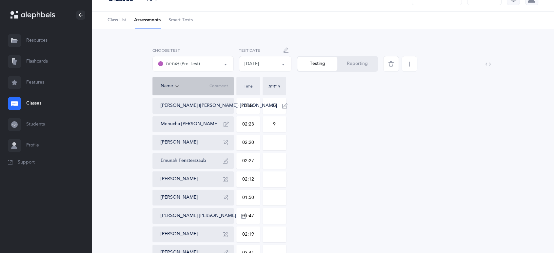
type input "9"
click at [240, 146] on input "02:20" at bounding box center [248, 142] width 23 height 15
type input "02:20"
type input "0"
click at [270, 142] on input "0" at bounding box center [274, 142] width 23 height 15
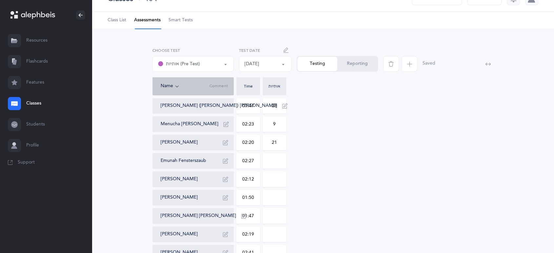
type input "21"
click at [251, 166] on input "02:27" at bounding box center [248, 160] width 23 height 15
type input "02:27"
click at [275, 161] on input "0" at bounding box center [274, 160] width 23 height 15
click at [273, 161] on input "032" at bounding box center [274, 160] width 23 height 15
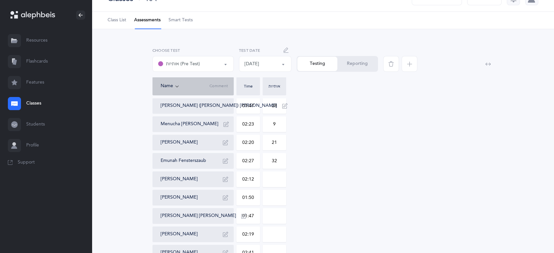
type input "32"
click at [249, 178] on input "02:12" at bounding box center [248, 179] width 23 height 15
type input "02:12"
type input "27"
click at [246, 194] on input "01:50" at bounding box center [248, 197] width 23 height 15
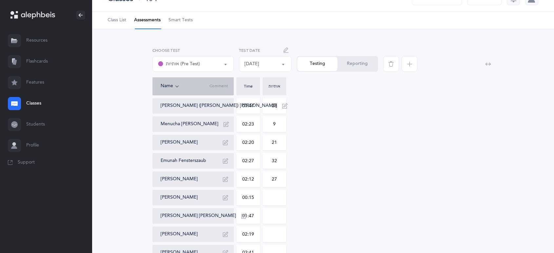
type input "01:50"
type input "9"
click at [251, 210] on input "01:47" at bounding box center [248, 216] width 23 height 15
type input "01:47"
type input "29"
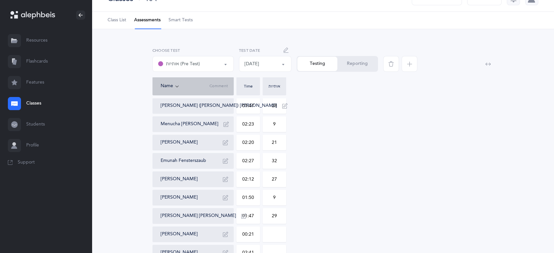
type input "02:19"
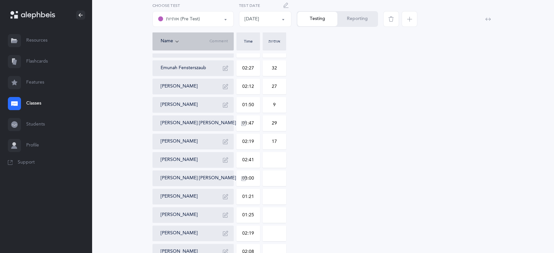
scroll to position [108, 0]
type input "17"
click at [244, 159] on input "02:41" at bounding box center [248, 159] width 23 height 15
type input "02:41"
type input "18"
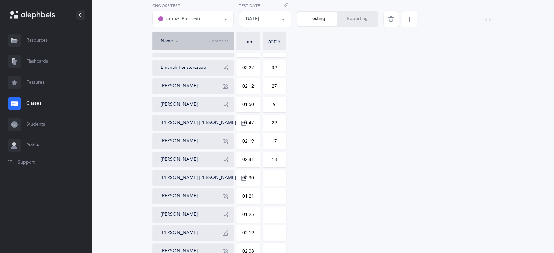
type input "03:00"
type input "21"
click at [240, 198] on input "01:21" at bounding box center [248, 196] width 23 height 15
type input "01:21"
type input "31"
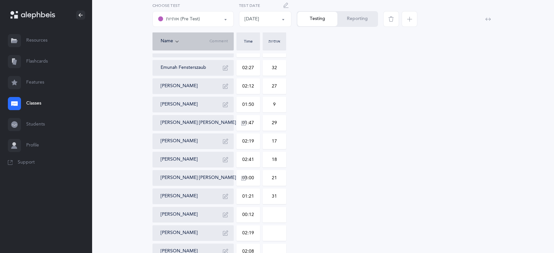
type input "01:25"
type input "5"
type input "02:19"
type input "21"
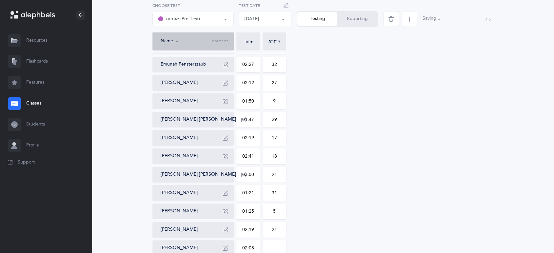
scroll to position [113, 0]
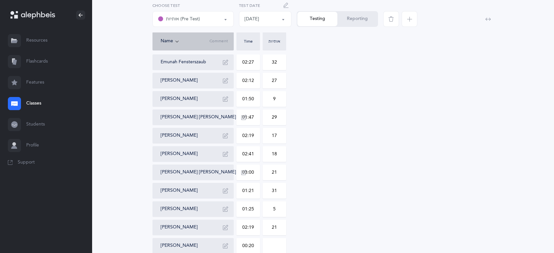
type input "02:08"
type input "26"
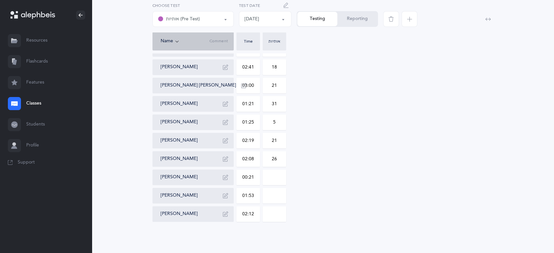
type input "02:13"
type input "15"
type input "01:53"
type input "13"
type input "02:12"
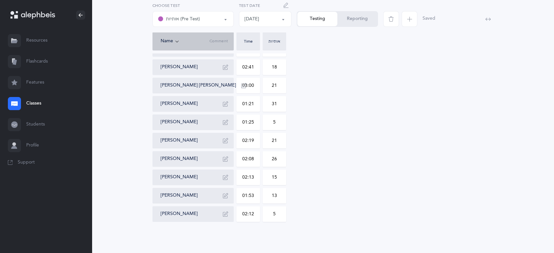
type input "5"
click at [438, 121] on div "Elimelech (Eli) Bronstein 01:47 28 Menucha Miriam Cheruff 02:23 9 Bracha Denbur…" at bounding box center [323, 67] width 341 height 310
